Goal: Check status: Check status

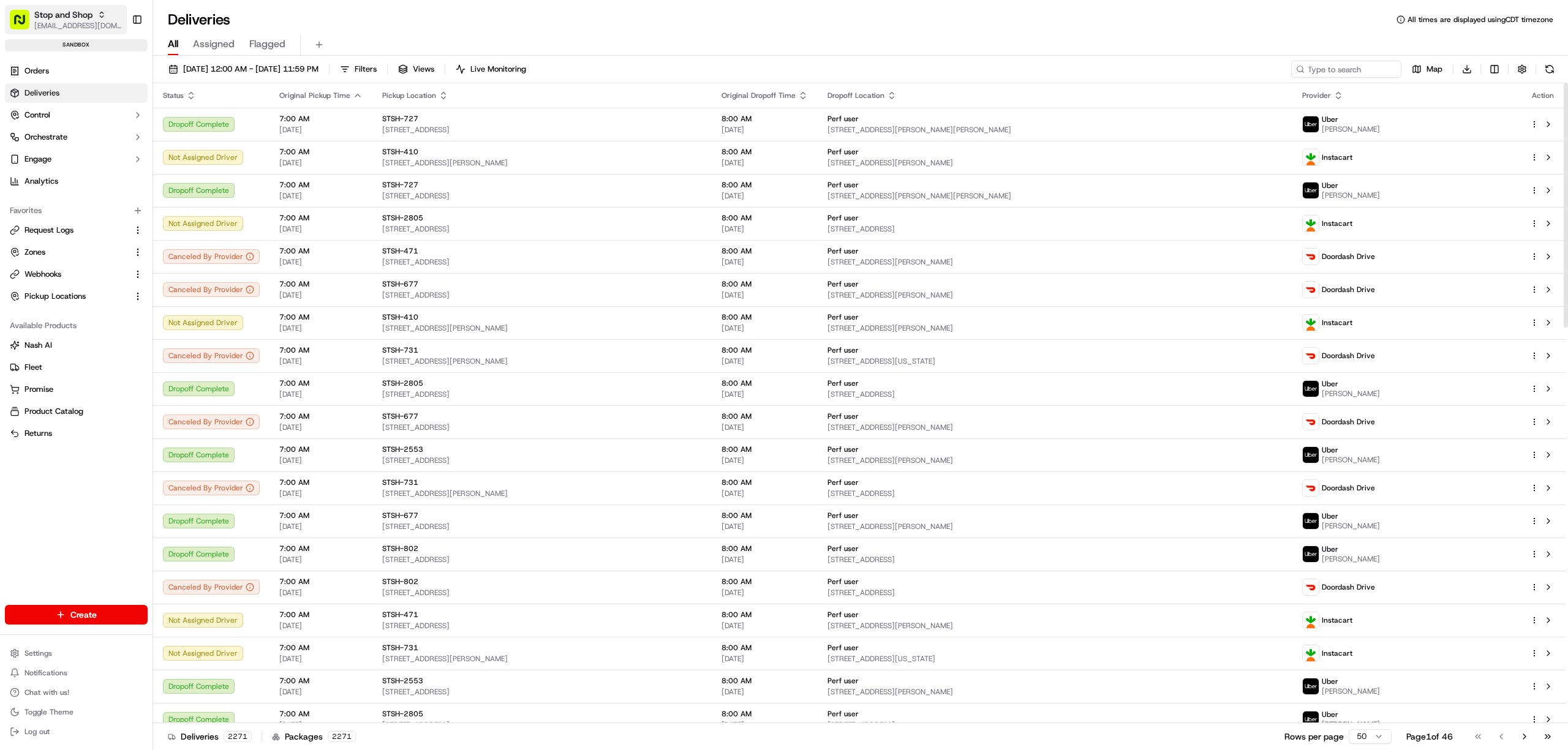
click at [49, 16] on span "Stop and Shop" at bounding box center [63, 15] width 58 height 12
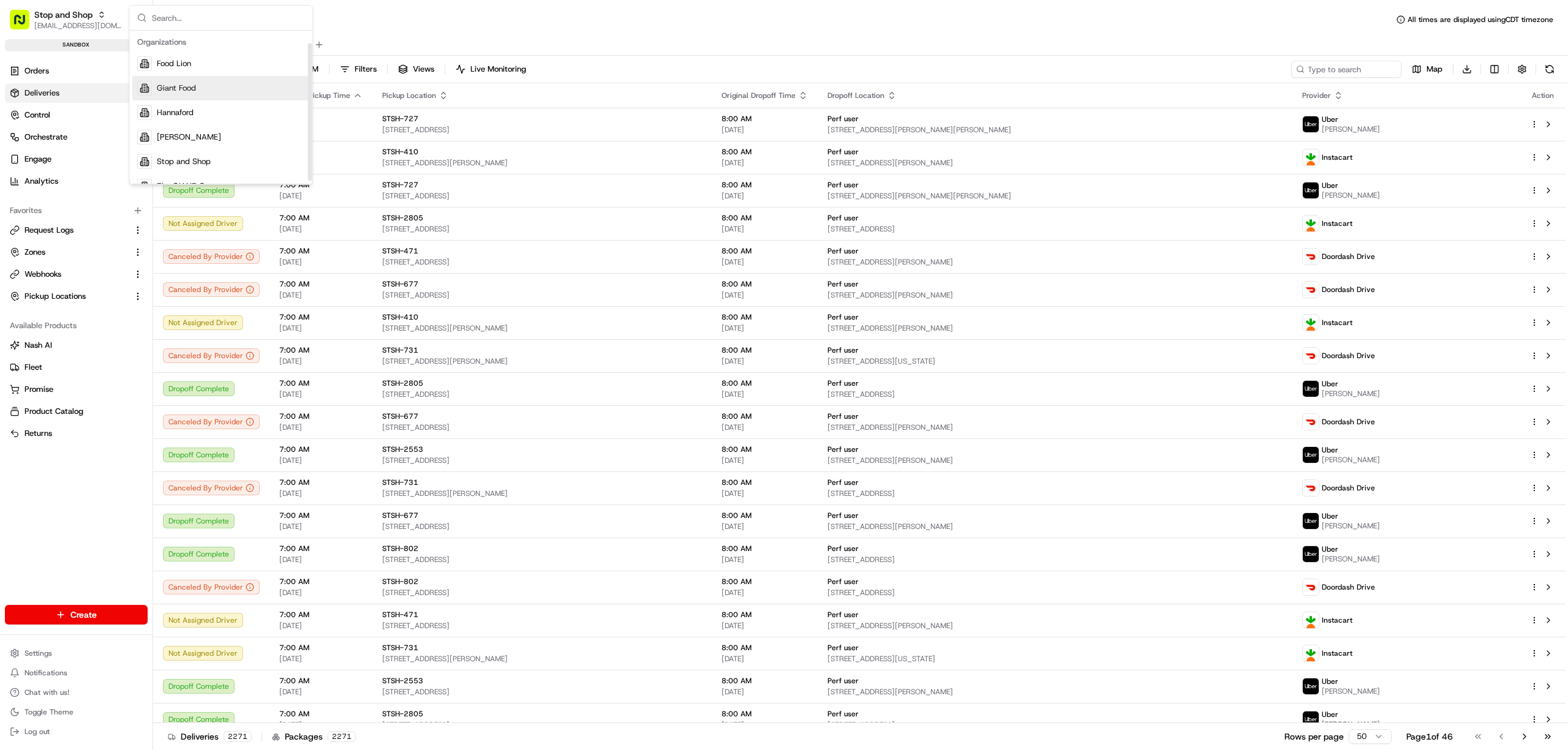
scroll to position [17, 0]
click at [220, 170] on span "The GIANT Company" at bounding box center [196, 168] width 77 height 11
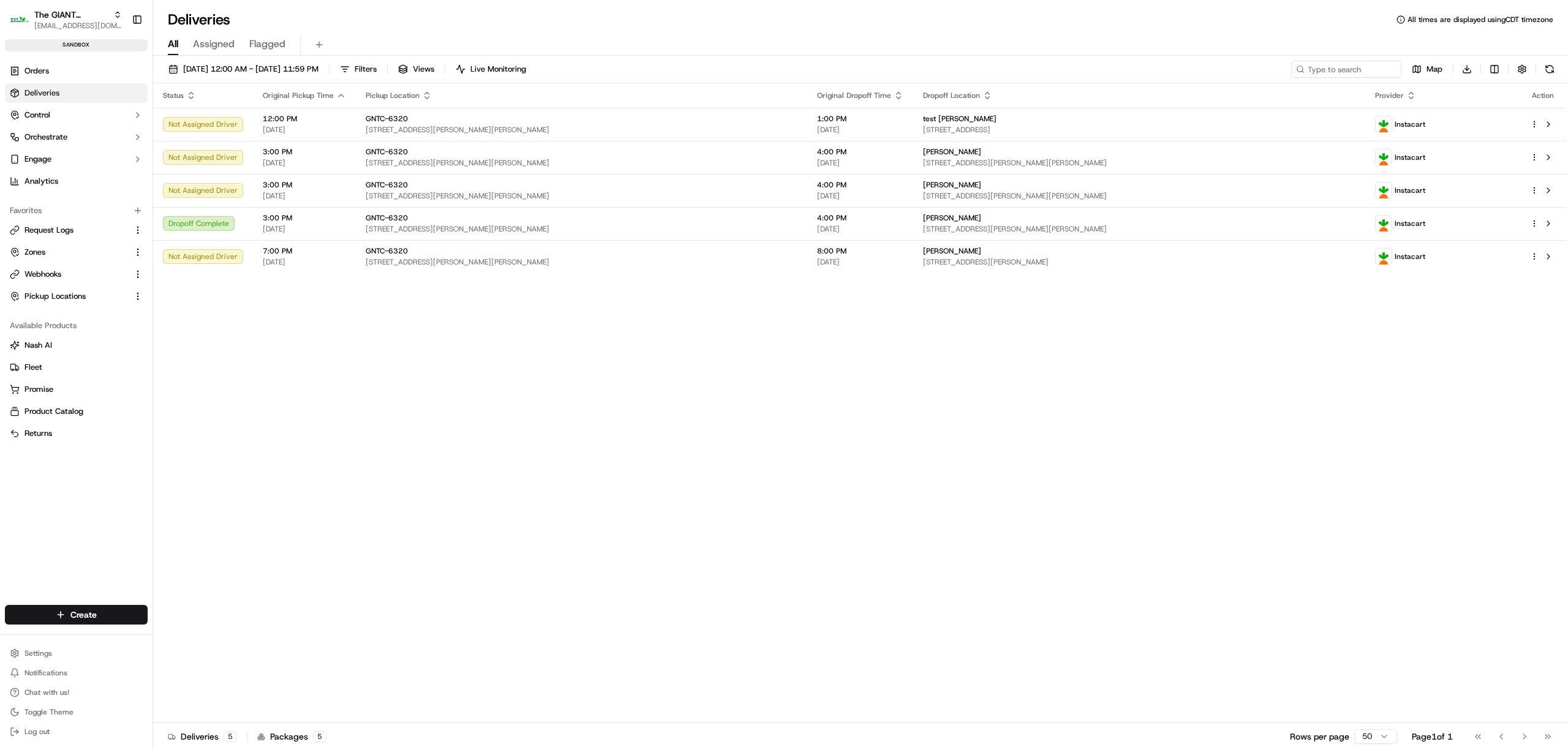
click at [44, 91] on span "Deliveries" at bounding box center [42, 93] width 35 height 11
click at [1334, 70] on input at bounding box center [1328, 69] width 147 height 17
paste input "m500796709"
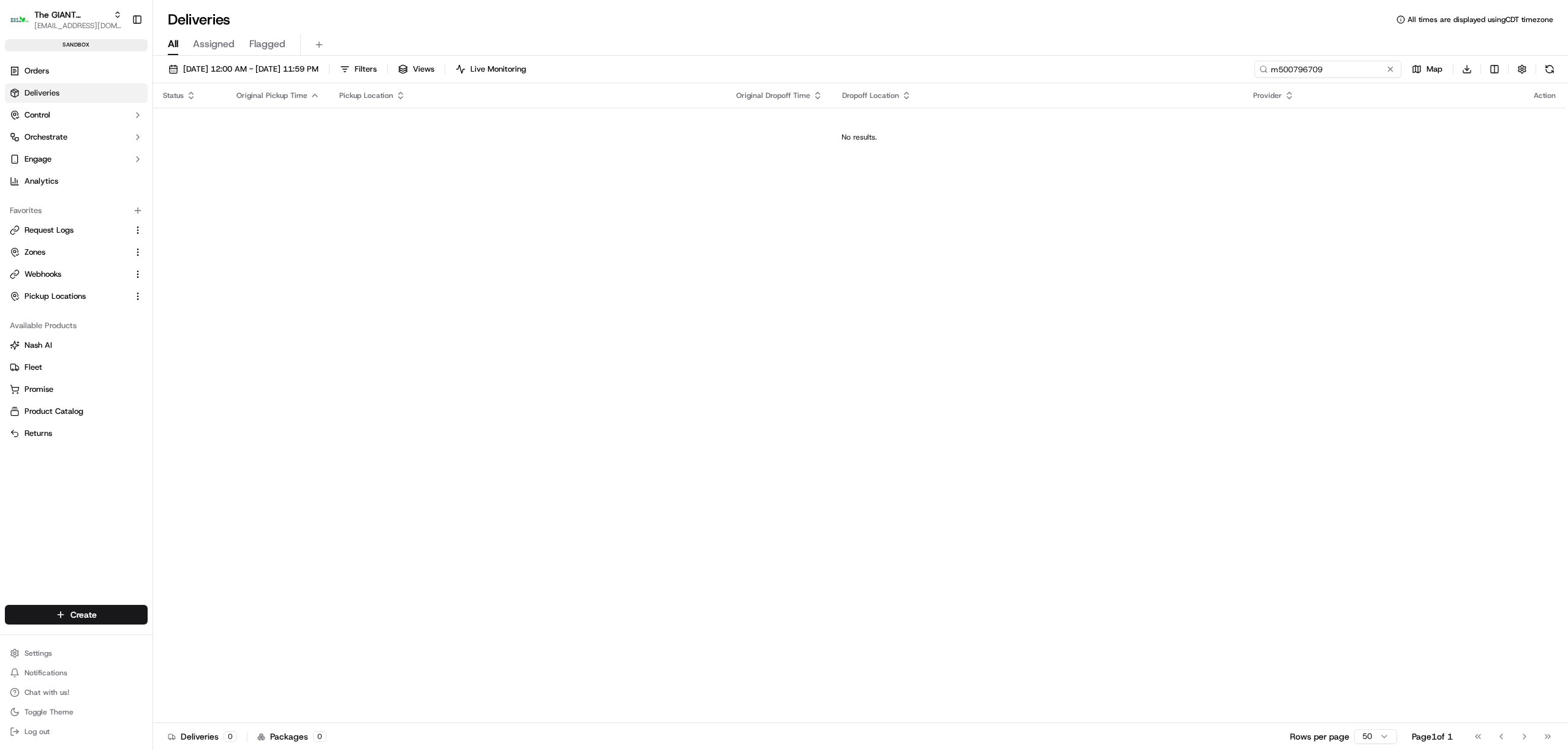
type input "m500796709"
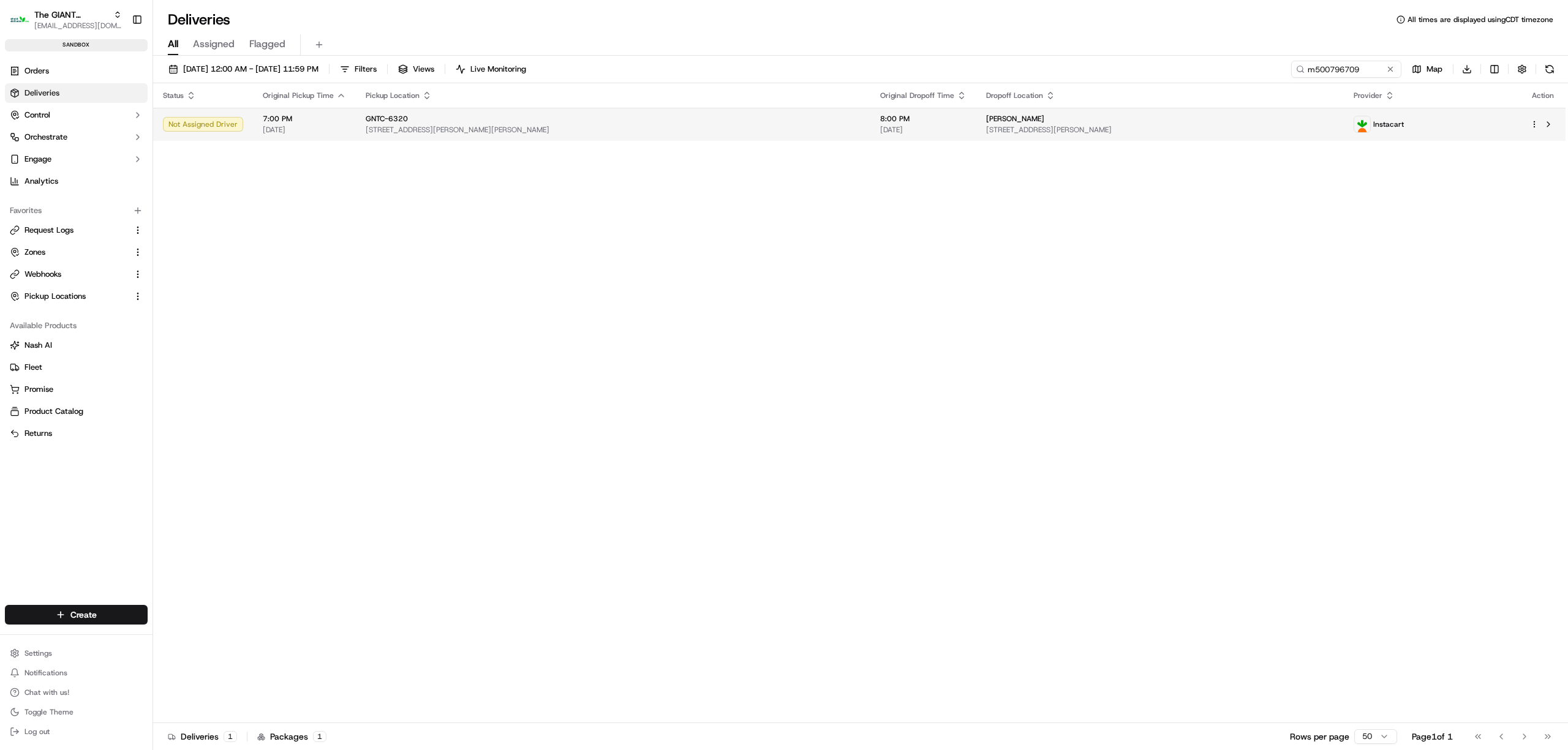
click at [738, 132] on span "[STREET_ADDRESS][PERSON_NAME][PERSON_NAME]" at bounding box center [613, 129] width 495 height 9
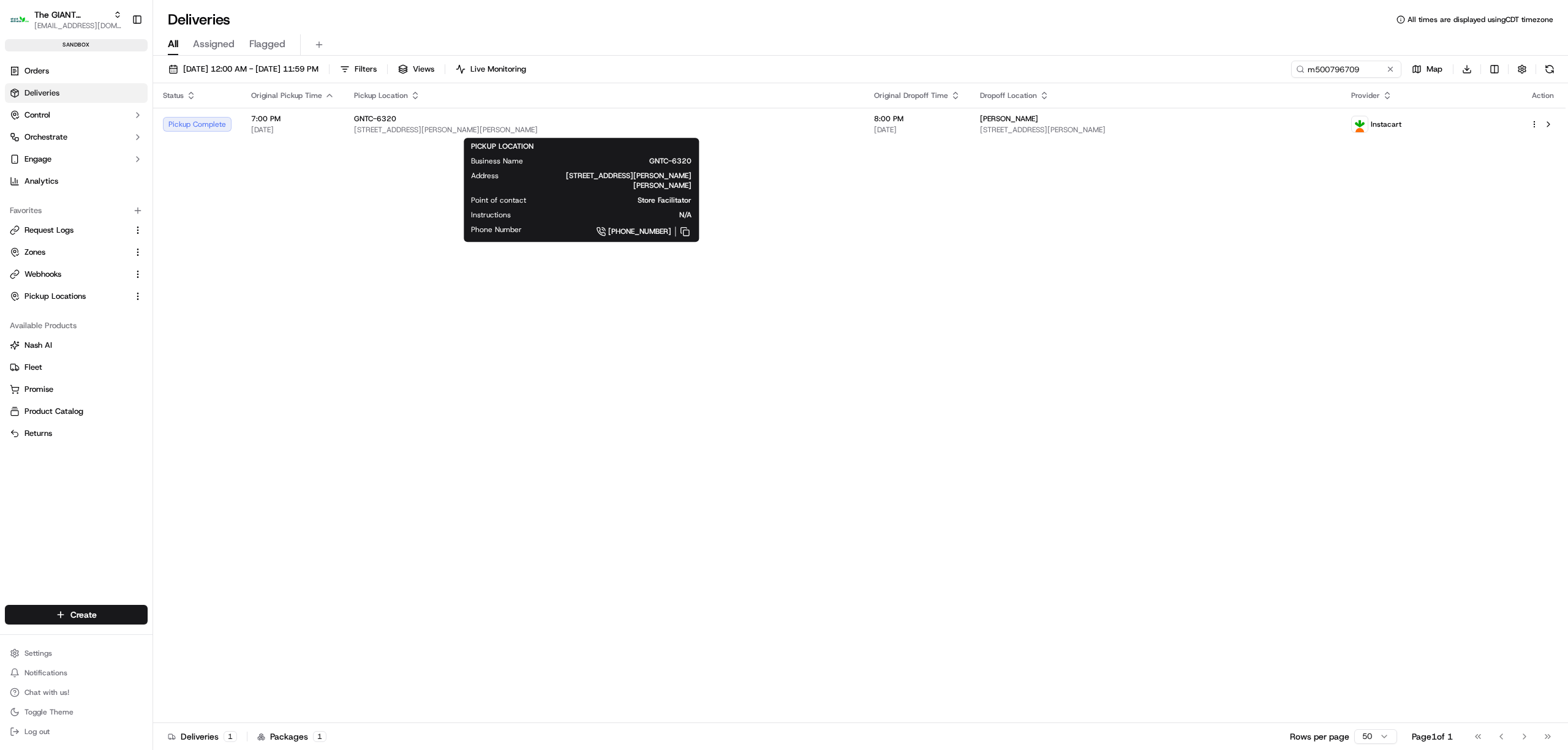
drag, startPoint x: 846, startPoint y: 224, endPoint x: 838, endPoint y: 220, distance: 8.9
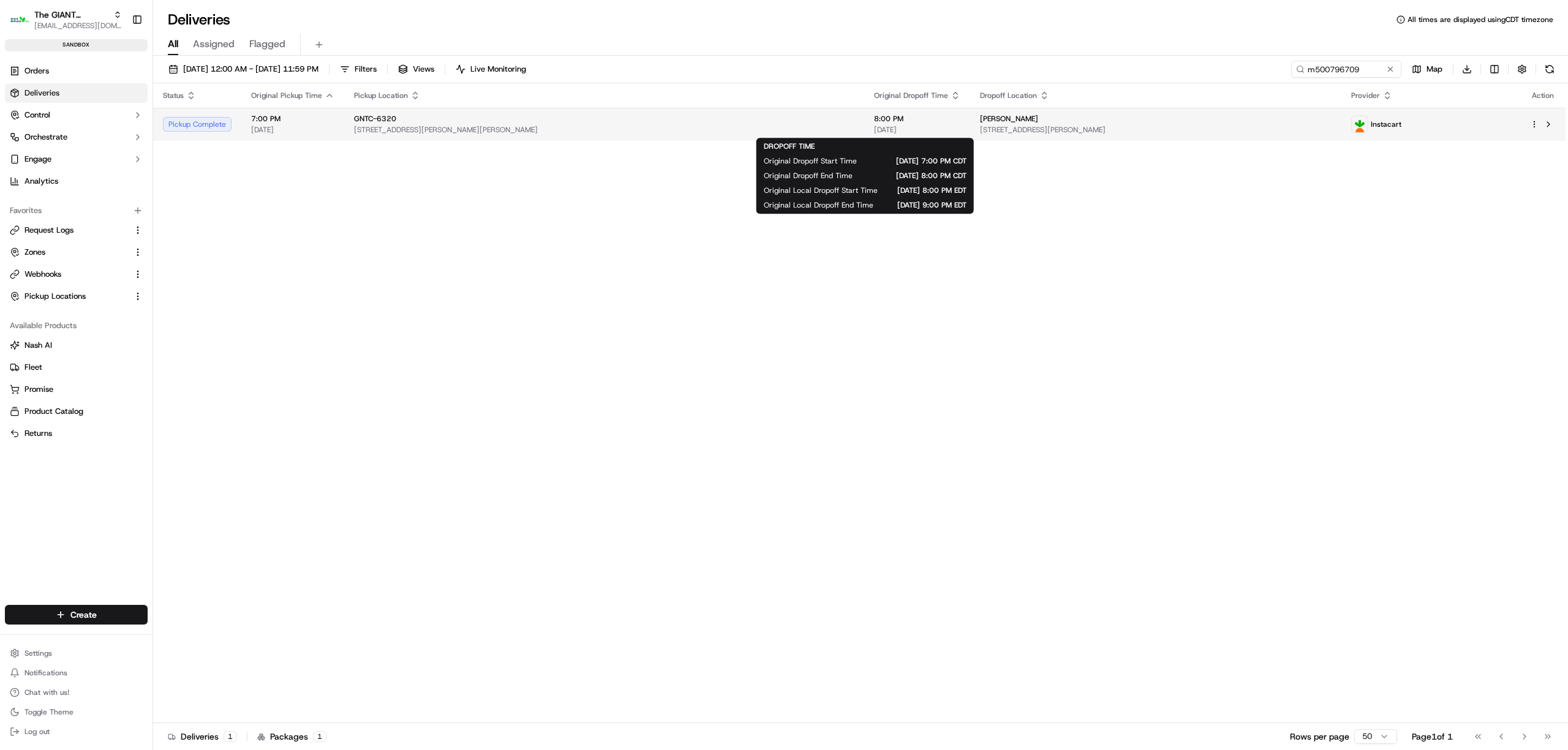
click at [905, 131] on span "[DATE]" at bounding box center [917, 129] width 86 height 9
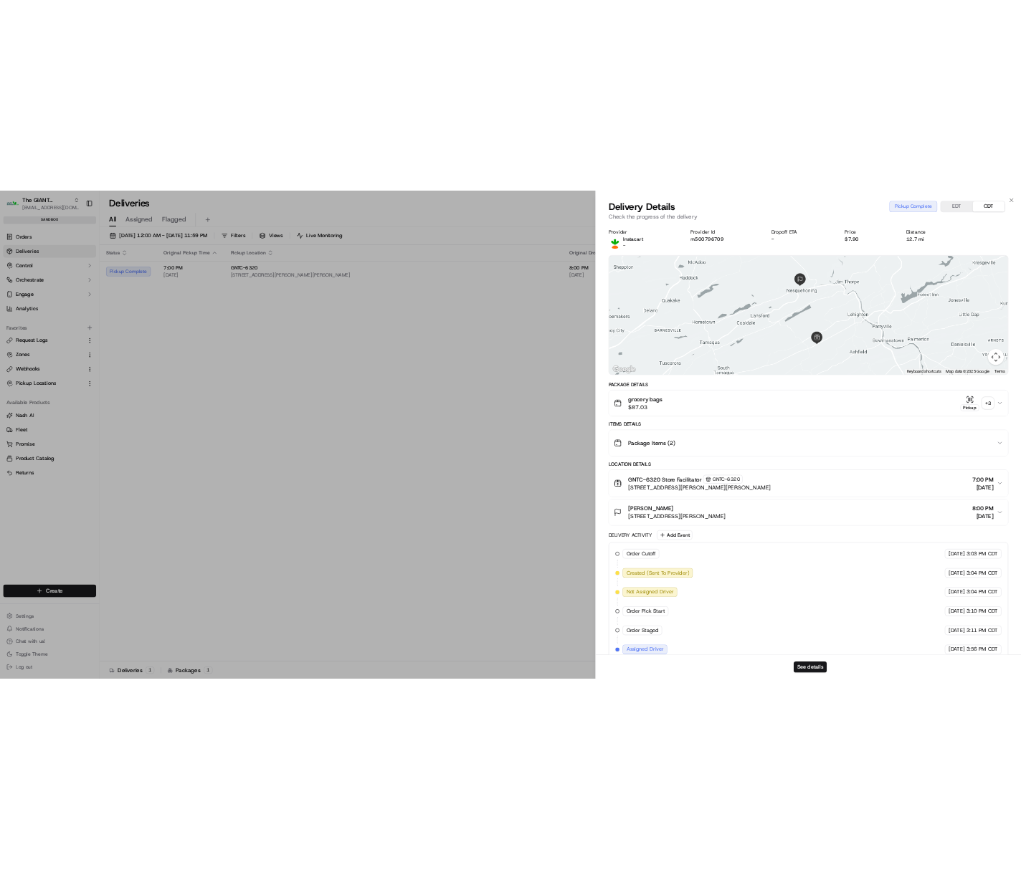
scroll to position [130, 0]
